Goal: Information Seeking & Learning: Learn about a topic

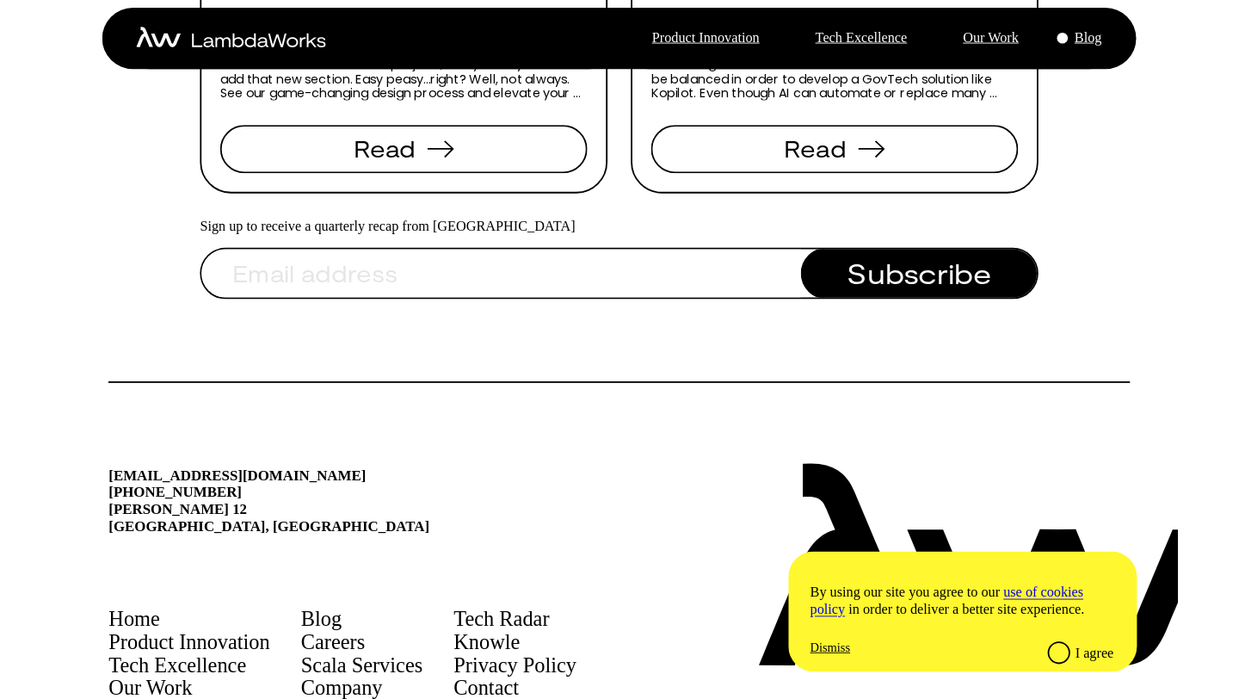
scroll to position [2890, 0]
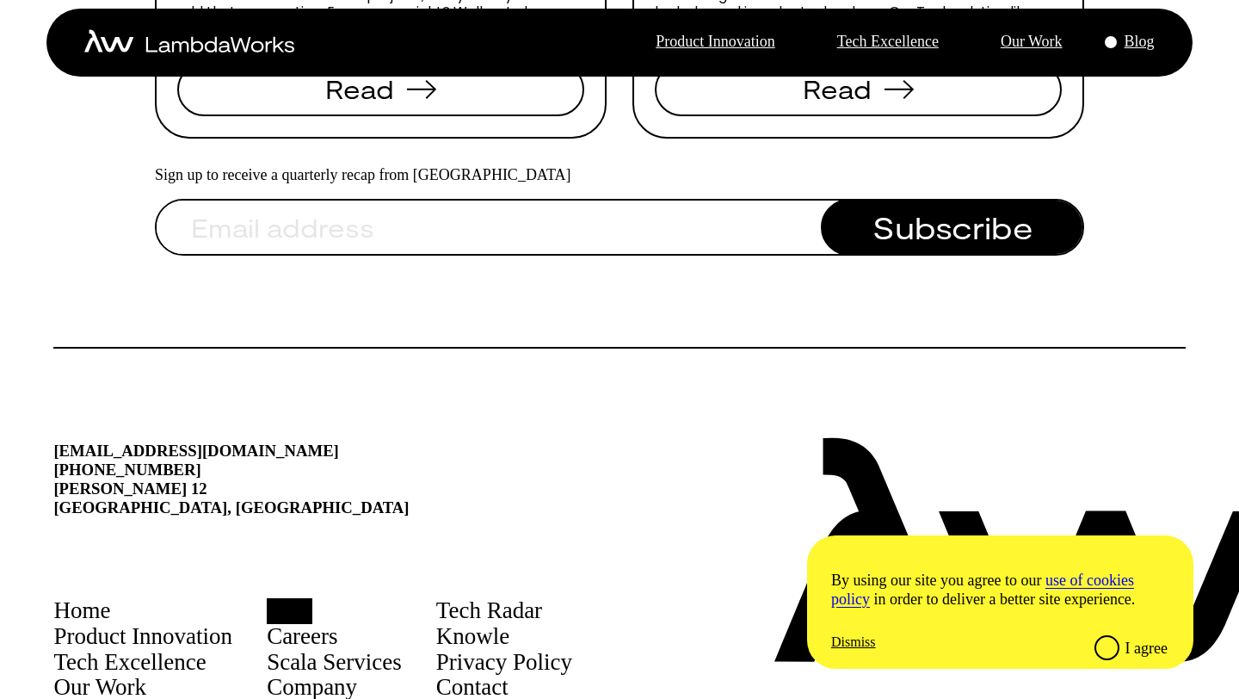
click at [312, 598] on link "Blog" at bounding box center [290, 611] width 46 height 26
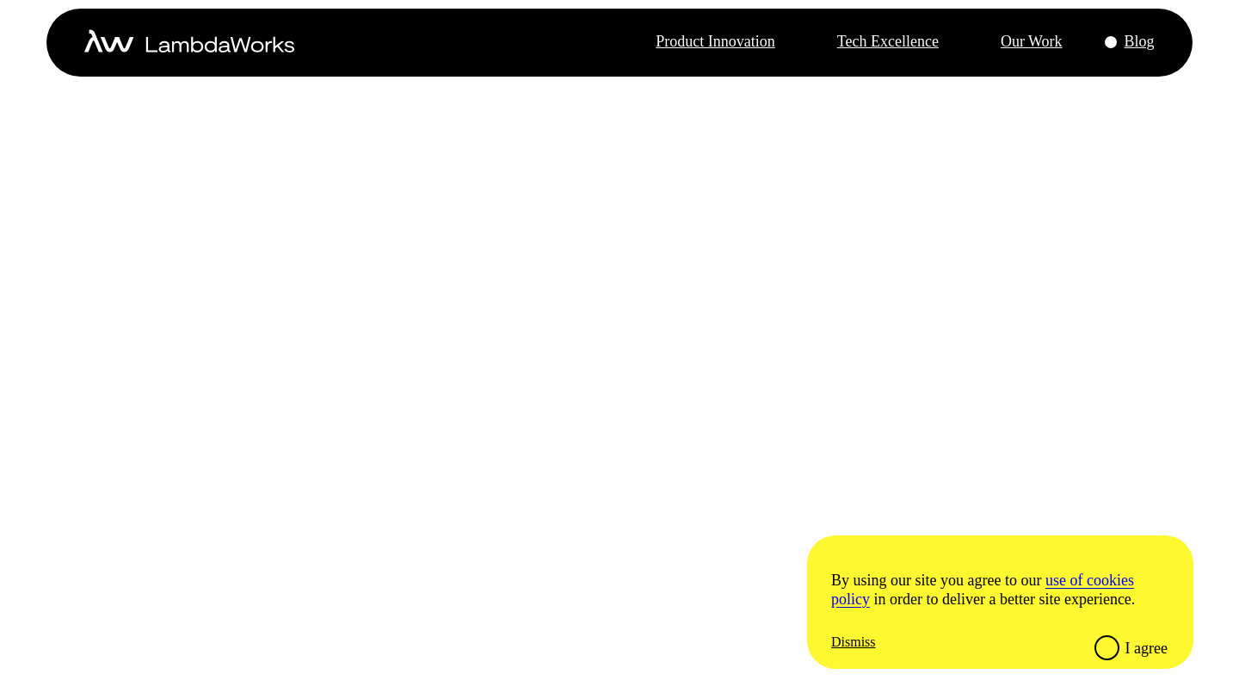
scroll to position [4127, 0]
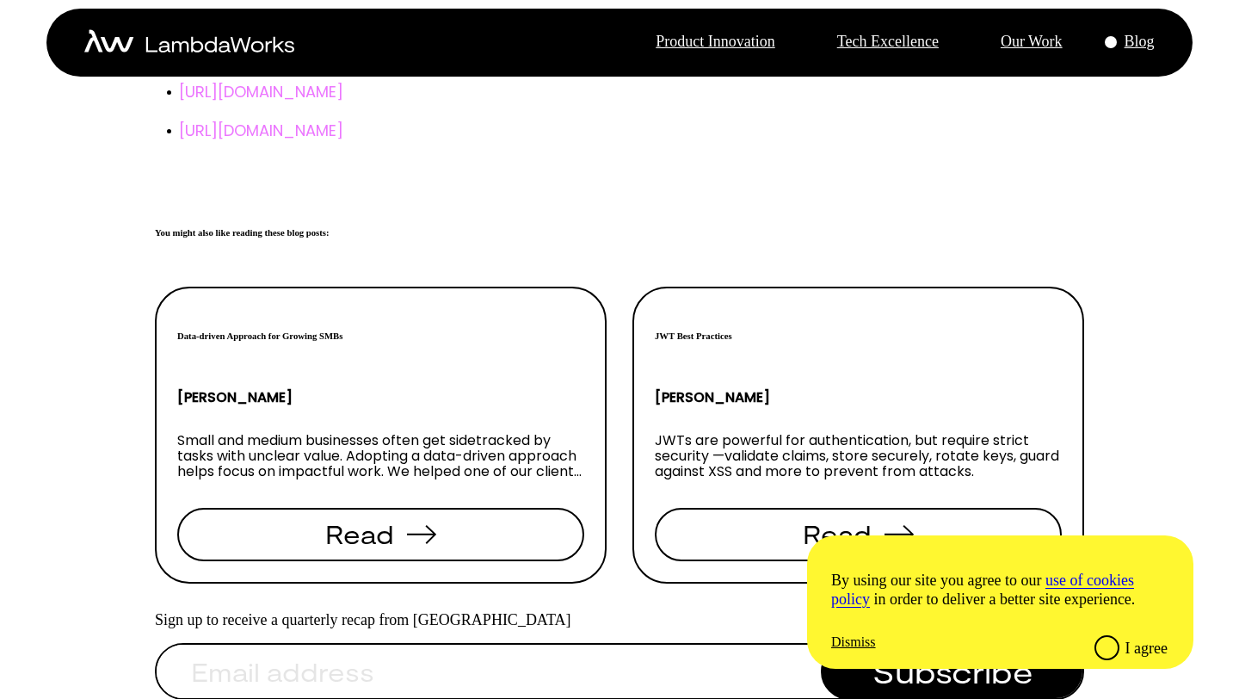
scroll to position [2102, 0]
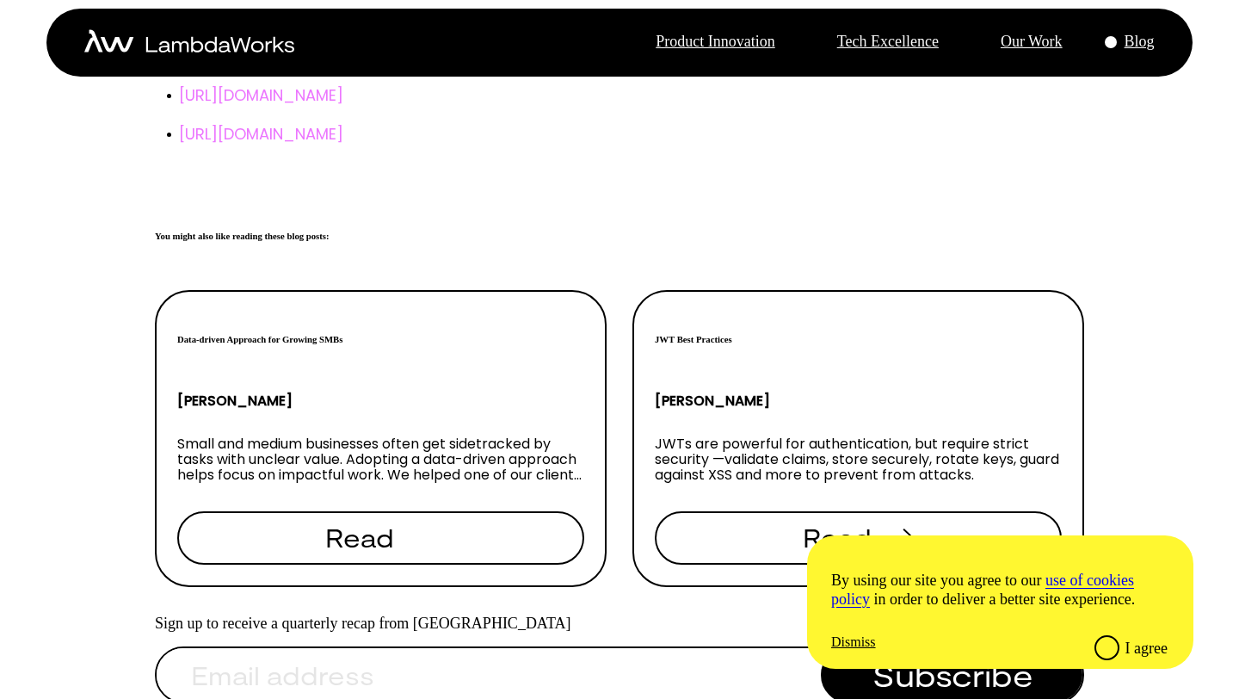
click at [358, 524] on span "Read" at bounding box center [359, 537] width 69 height 26
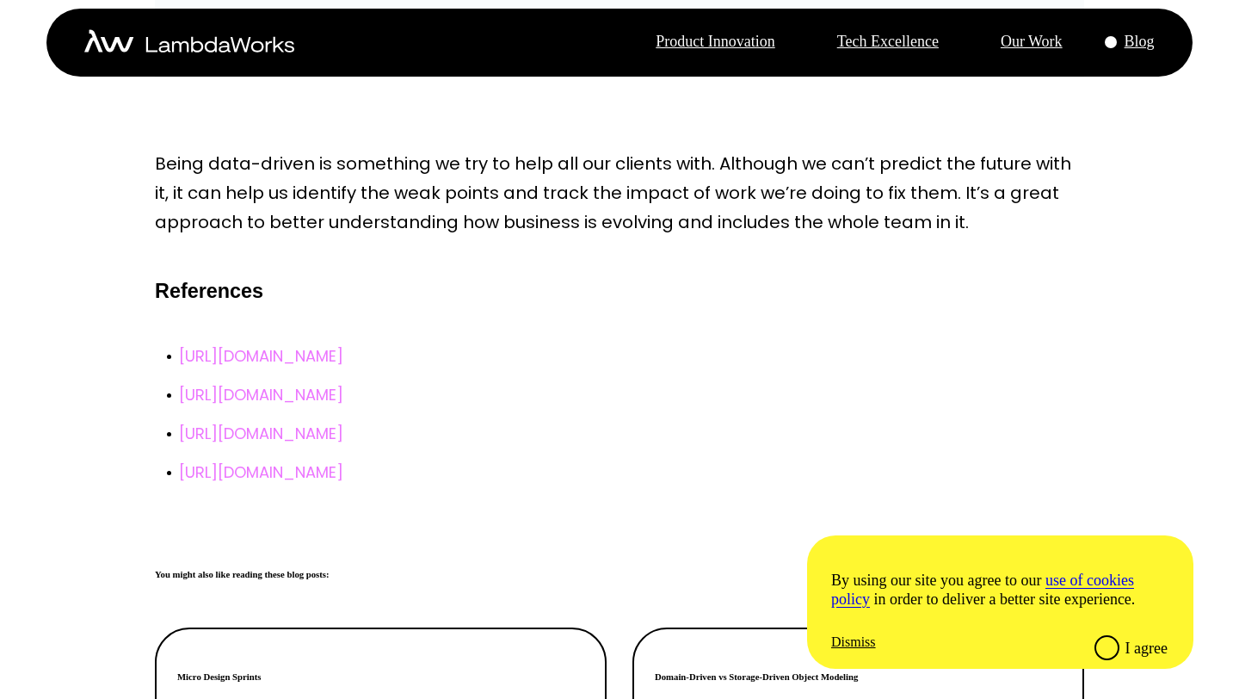
scroll to position [3040, 0]
